Goal: Transaction & Acquisition: Purchase product/service

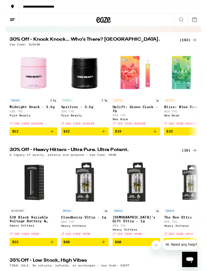
scroll to position [41, 0]
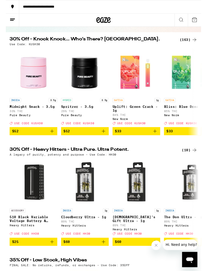
click at [191, 41] on div "(163)" at bounding box center [194, 42] width 19 height 6
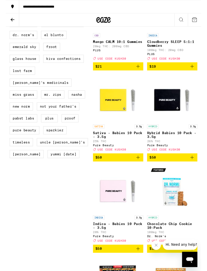
scroll to position [398, 0]
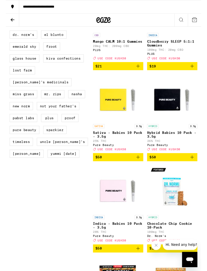
click at [65, 66] on label "Kiva Confections" at bounding box center [61, 62] width 43 height 9
click at [5, 21] on input "Kiva Confections" at bounding box center [5, 20] width 0 height 0
checkbox input "true"
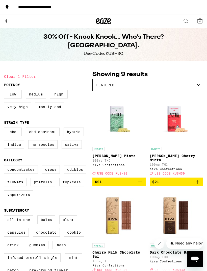
click at [74, 174] on label "Edibles" at bounding box center [75, 169] width 23 height 9
click at [5, 166] on input "Edibles" at bounding box center [5, 166] width 0 height 0
checkbox input "true"
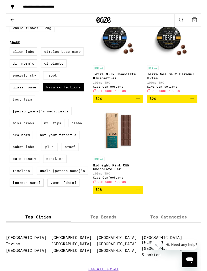
scroll to position [371, 0]
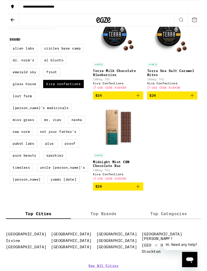
click at [64, 93] on label "Kiva Confections" at bounding box center [61, 89] width 43 height 9
click at [5, 48] on input "Kiva Confections" at bounding box center [5, 48] width 0 height 0
checkbox input "false"
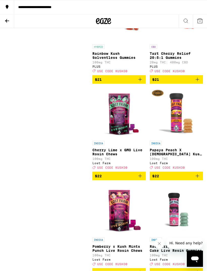
scroll to position [3186, 0]
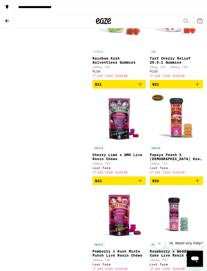
click at [102, 21] on icon at bounding box center [103, 21] width 15 height 9
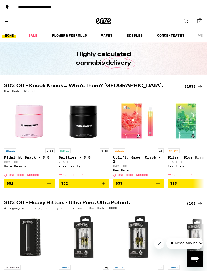
click at [109, 34] on link "VAPES" at bounding box center [107, 35] width 16 height 6
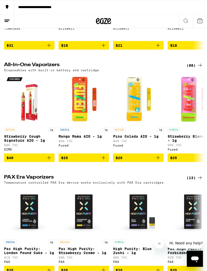
scroll to position [128, 0]
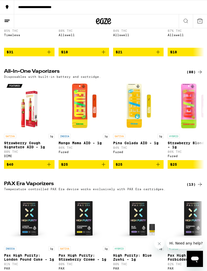
click at [190, 71] on div "(88)" at bounding box center [195, 72] width 16 height 6
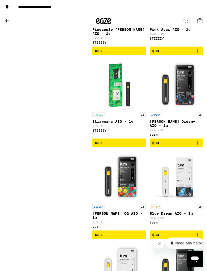
scroll to position [2687, 0]
